Goal: Information Seeking & Learning: Learn about a topic

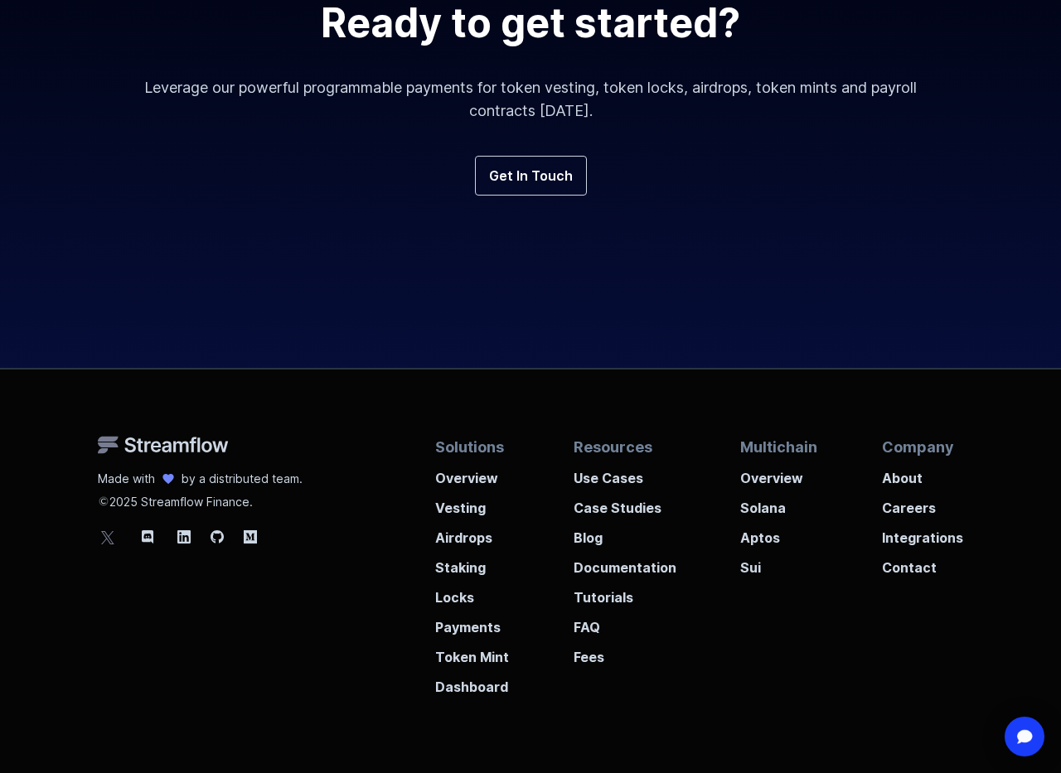
scroll to position [6001, 0]
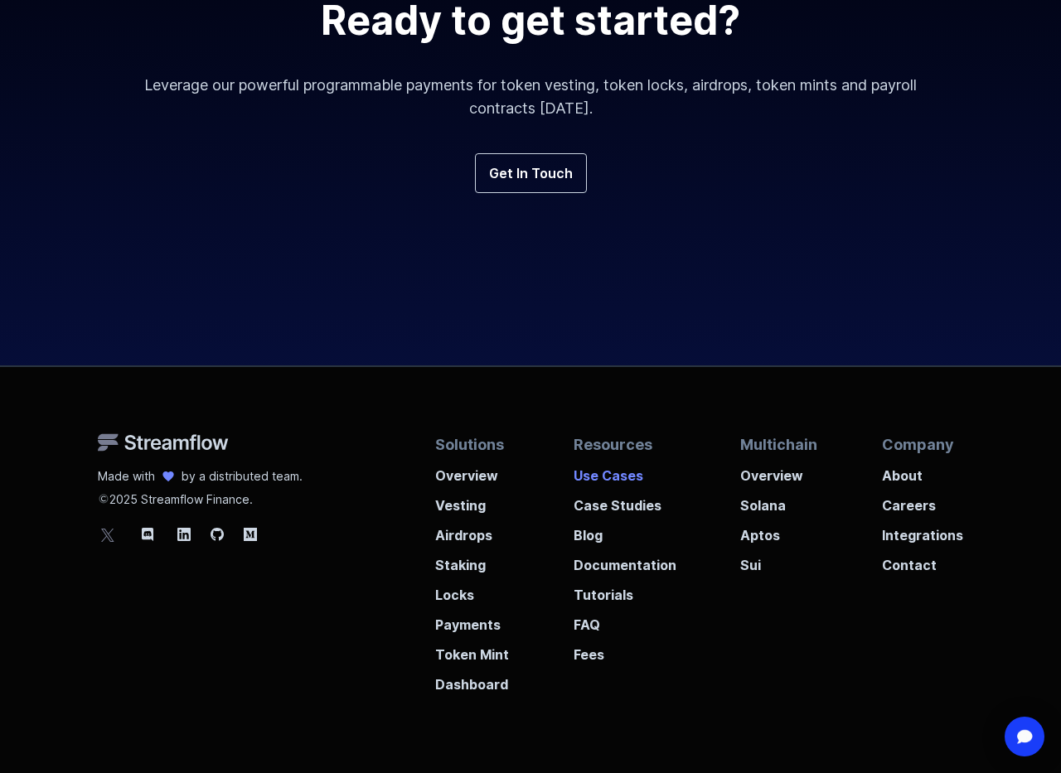
click at [613, 473] on p "Use Cases" at bounding box center [625, 471] width 103 height 30
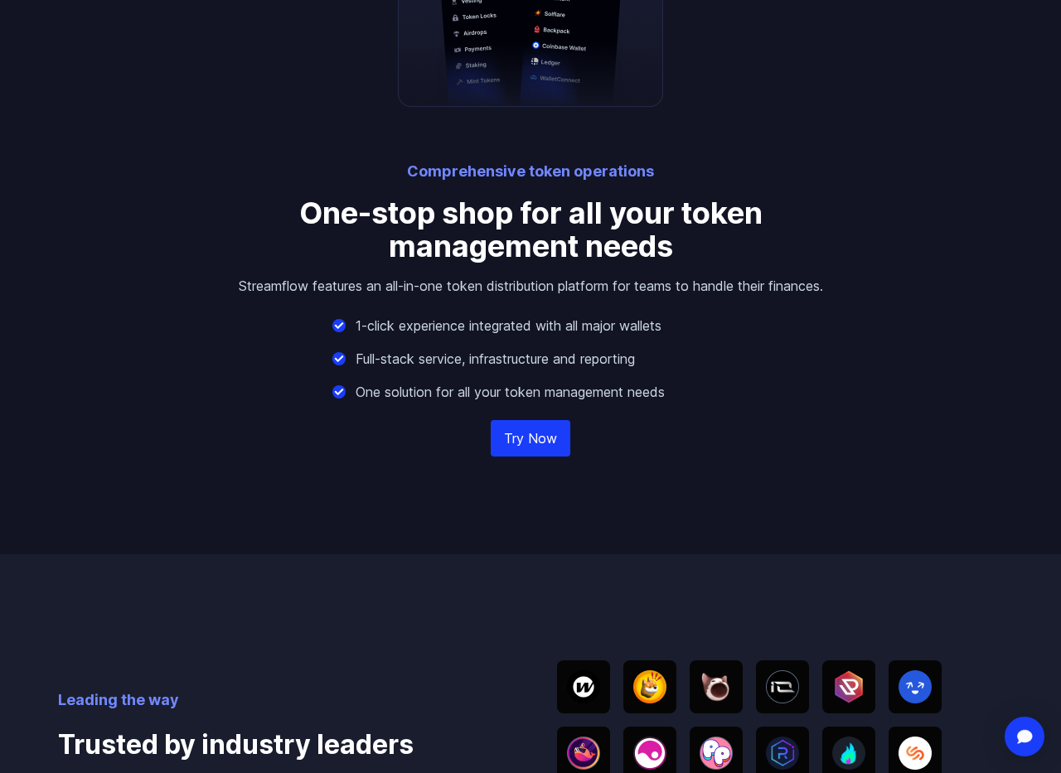
scroll to position [2188, 0]
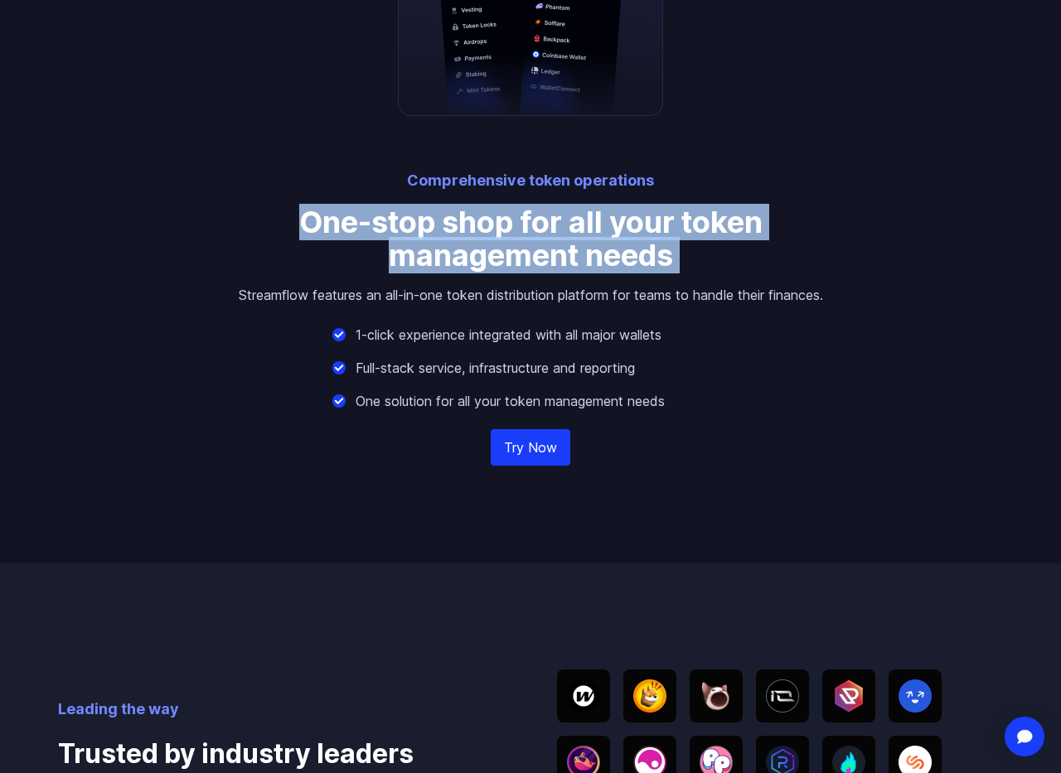
drag, startPoint x: 288, startPoint y: 216, endPoint x: 714, endPoint y: 277, distance: 430.4
click at [714, 277] on div "Comprehensive token operations One-stop shop for all your token management need…" at bounding box center [530, 196] width 603 height 523
copy p "One-stop shop for all your token management needs"
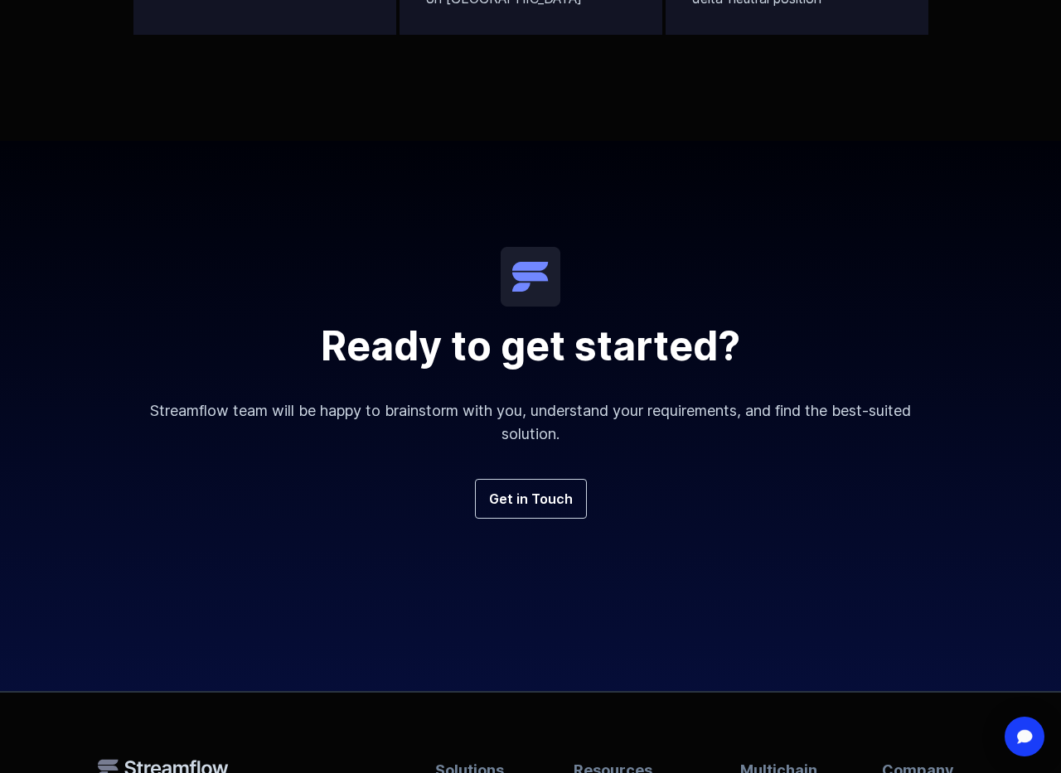
scroll to position [3771, 0]
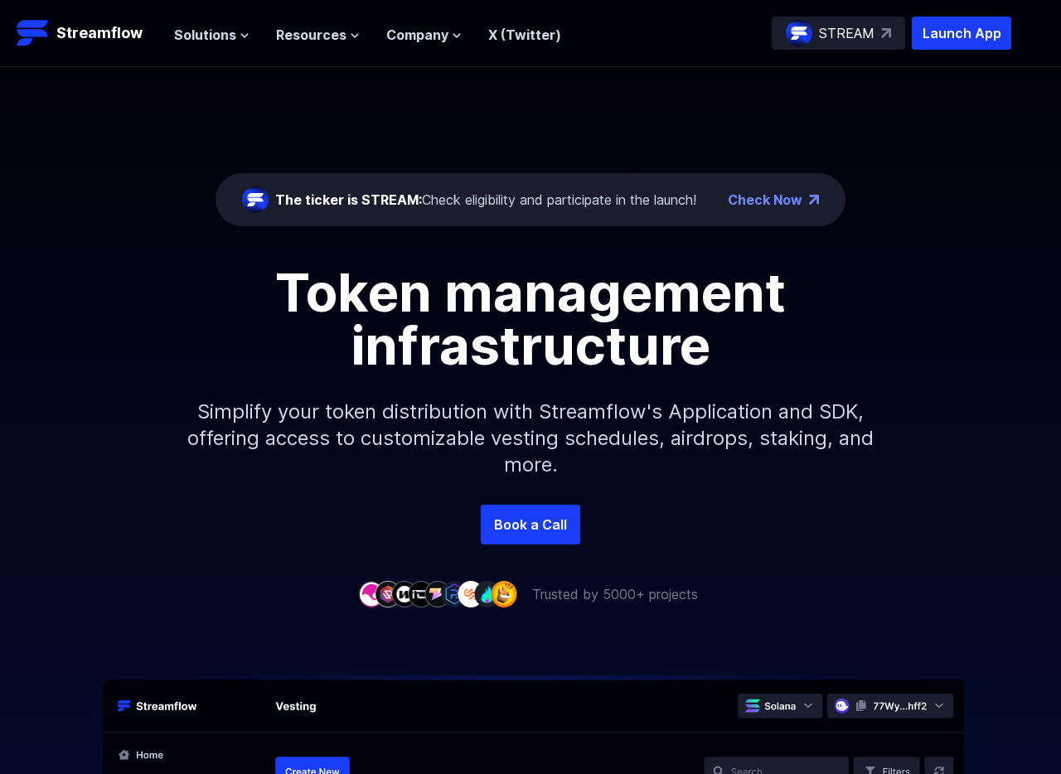
click at [288, 284] on h1 "Token management infrastructure" at bounding box center [530, 319] width 746 height 106
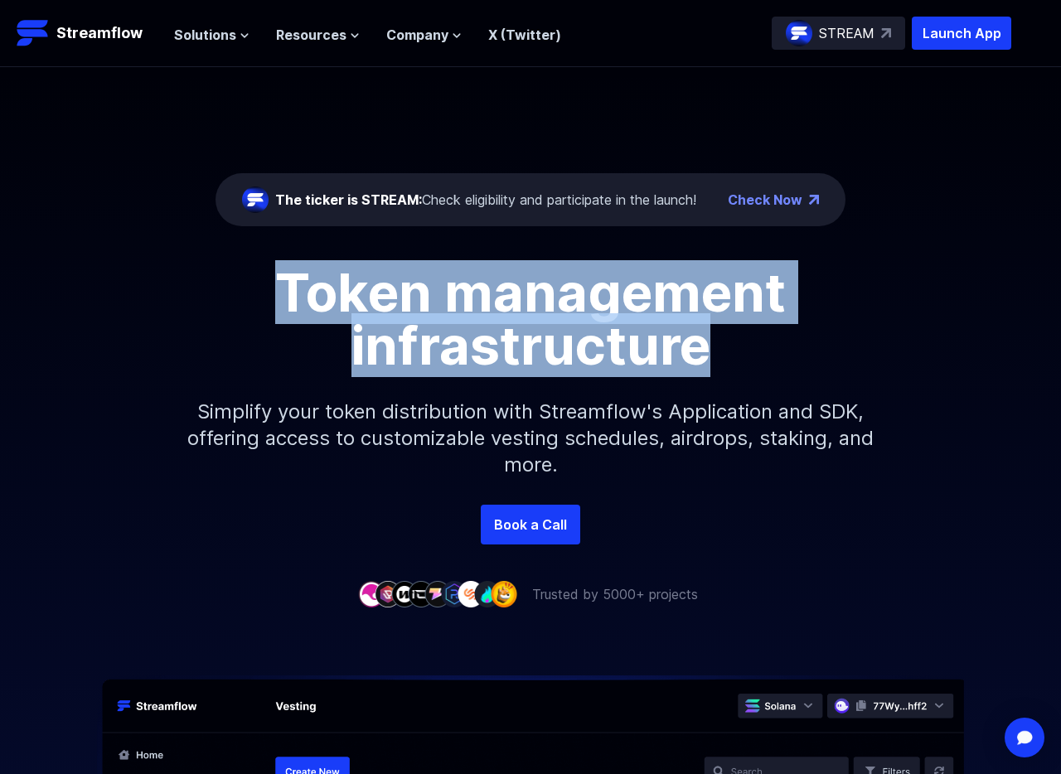
drag, startPoint x: 259, startPoint y: 283, endPoint x: 781, endPoint y: 350, distance: 525.7
click at [782, 351] on h1 "Token management infrastructure" at bounding box center [530, 319] width 746 height 106
copy h1 "Token management infrastructure"
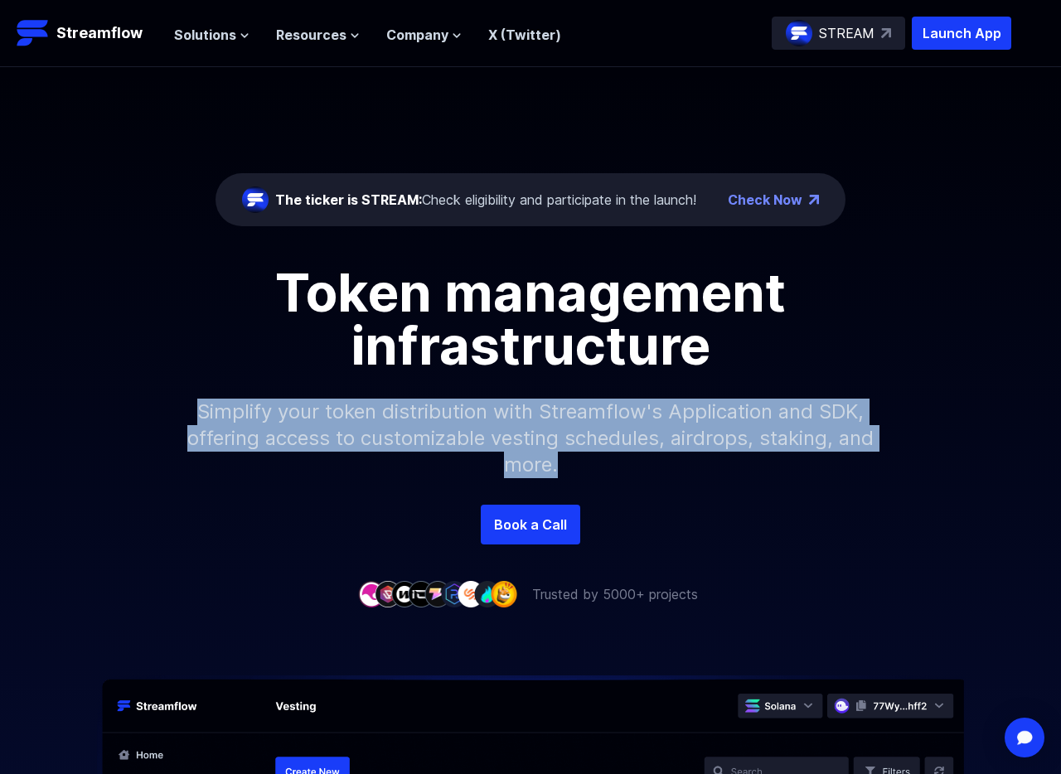
drag, startPoint x: 177, startPoint y: 410, endPoint x: 650, endPoint y: 481, distance: 478.5
click at [650, 481] on p "Simplify your token distribution with Streamflow's Application and SDK, offerin…" at bounding box center [530, 438] width 713 height 133
copy p "Simplify your token distribution with Streamflow's Application and SDK, offerin…"
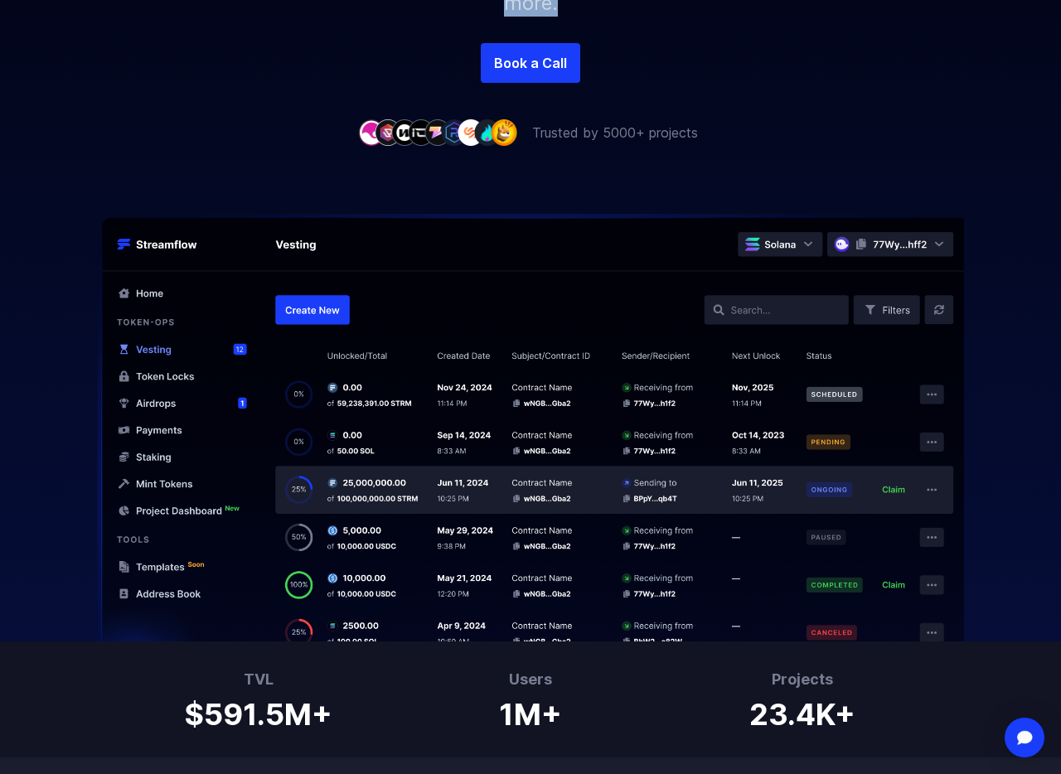
scroll to position [467, 0]
